Goal: Find contact information: Obtain details needed to contact an individual or organization

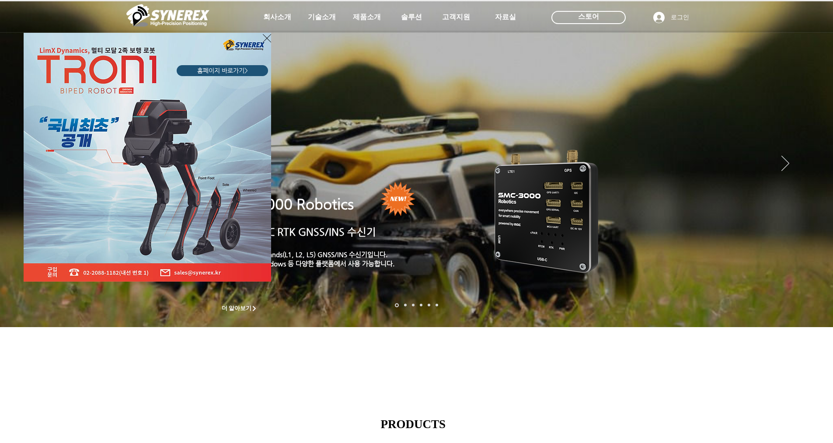
drag, startPoint x: 830, startPoint y: 200, endPoint x: 830, endPoint y: 265, distance: 65.2
click at [830, 265] on div "LimX Dinamics" at bounding box center [416, 221] width 833 height 443
drag, startPoint x: 830, startPoint y: 276, endPoint x: 740, endPoint y: 436, distance: 183.5
click at [797, 405] on div "LimX Dinamics" at bounding box center [416, 221] width 833 height 443
click at [266, 411] on div "LimX Dinamics" at bounding box center [416, 221] width 833 height 443
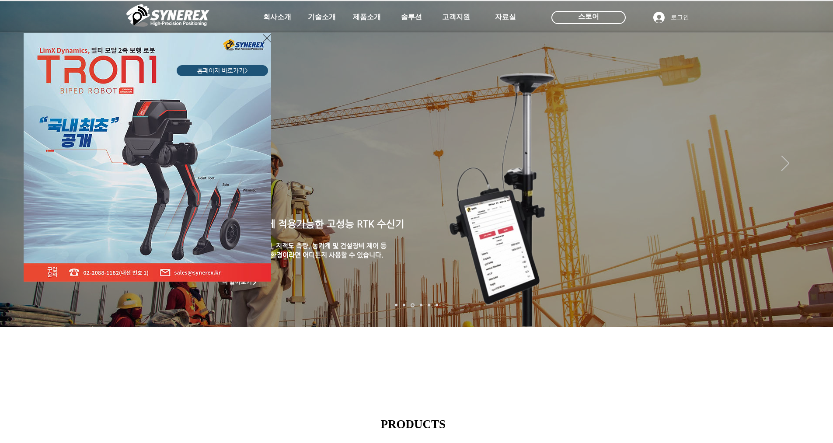
click at [814, 189] on div "LimX Dinamics" at bounding box center [416, 221] width 833 height 443
click at [504, 377] on div "LimX Dinamics" at bounding box center [416, 221] width 833 height 443
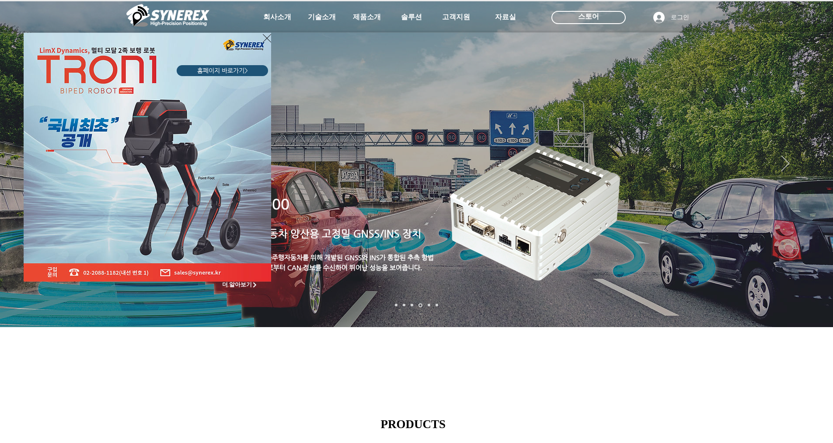
click at [269, 19] on div "LimX Dinamics" at bounding box center [416, 221] width 833 height 443
click at [270, 35] on icon "사이트로 돌아가기" at bounding box center [267, 38] width 8 height 11
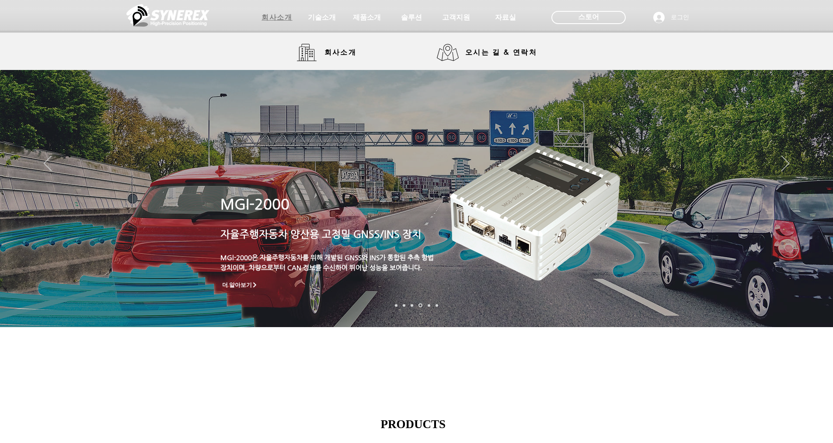
click at [272, 22] on span "회사소개" at bounding box center [277, 17] width 31 height 9
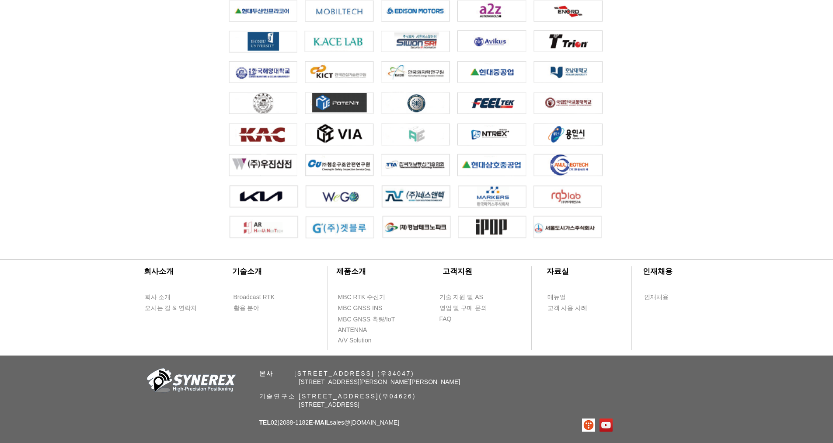
scroll to position [1860, 0]
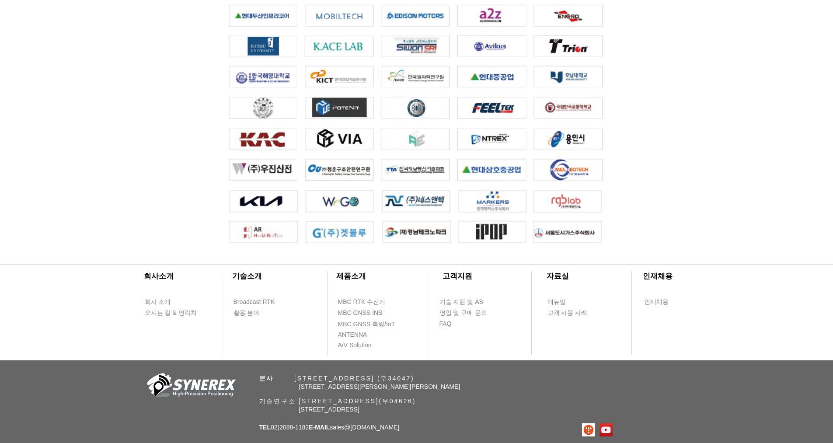
click at [517, 398] on div "​회사소개 ​기술소개 회사 소개 Broadcast RTK 오시는 길 & 연락처 활용 분야 ​제품소개 ​고객지원 ​자료실 ​인재채용 MBC RT…" at bounding box center [416, 362] width 833 height 229
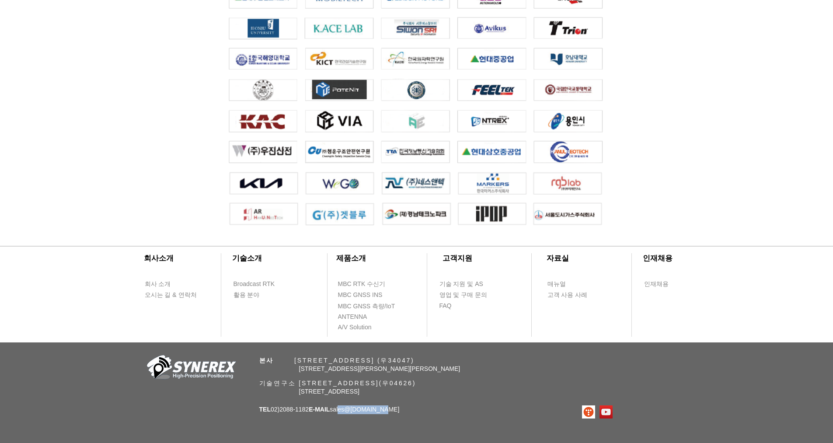
scroll to position [1880, 0]
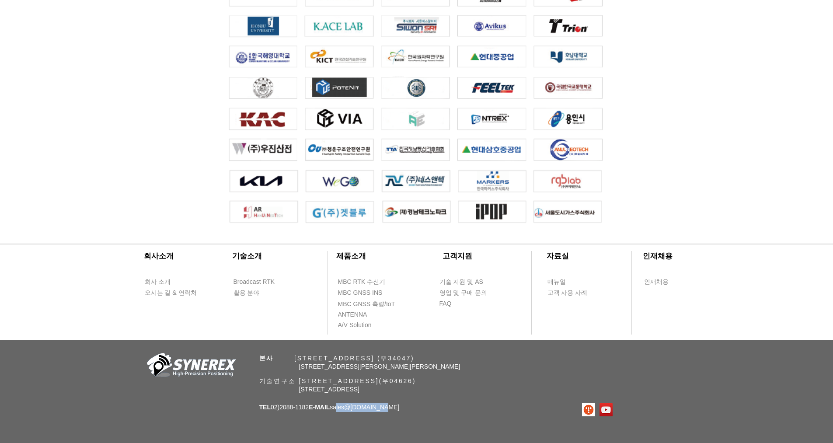
drag, startPoint x: 398, startPoint y: 433, endPoint x: 347, endPoint y: 412, distance: 55.1
click at [347, 412] on div "​회사소개 ​기술소개 회사 소개 Broadcast RTK 오시는 길 & 연락처 활용 분야 ​제품소개 ​고객지원 ​자료실 ​인재채용 MBC RT…" at bounding box center [416, 342] width 833 height 229
click at [347, 411] on span "TEL 02)[PHONE_NUMBER] E-MAIL sales @[DOMAIN_NAME]" at bounding box center [329, 407] width 140 height 7
drag, startPoint x: 404, startPoint y: 408, endPoint x: 343, endPoint y: 415, distance: 61.1
click at [343, 415] on div "​회사소개 ​기술소개 회사 소개 Broadcast RTK 오시는 길 & 연락처 활용 분야 ​제품소개 ​고객지원 ​자료실 ​인재채용 MBC RT…" at bounding box center [416, 342] width 833 height 229
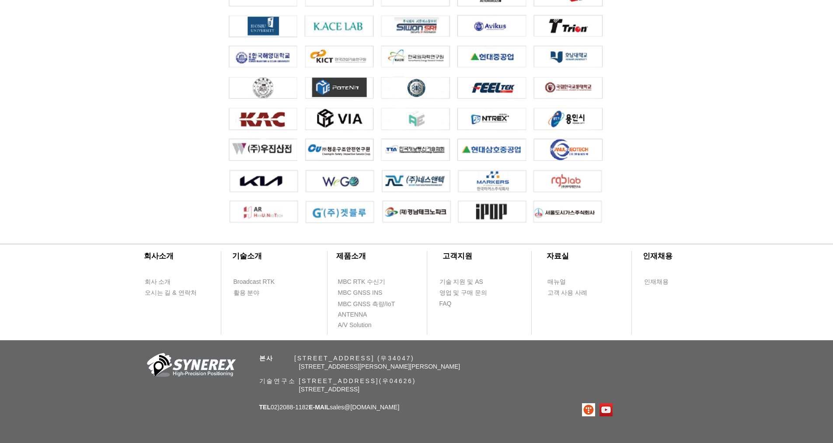
click at [340, 434] on div "​회사소개 ​기술소개 회사 소개 Broadcast RTK 오시는 길 & 연락처 활용 분야 ​제품소개 ​고객지원 ​자료실 ​인재채용 MBC RT…" at bounding box center [416, 342] width 833 height 229
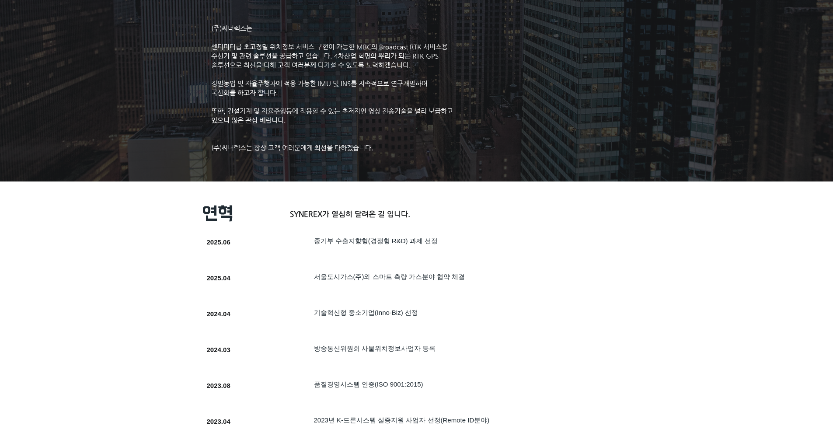
scroll to position [0, 0]
